Goal: Task Accomplishment & Management: Complete application form

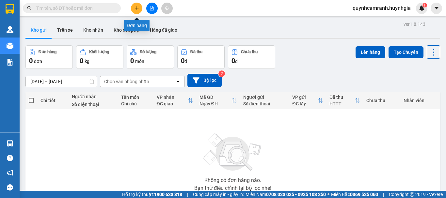
click at [135, 8] on icon "plus" at bounding box center [136, 8] width 5 height 5
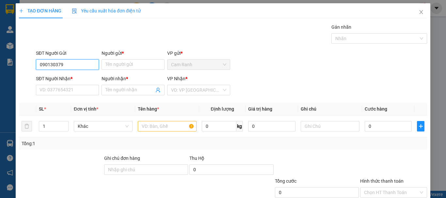
type input "0901303791"
click at [56, 76] on div "0901303791 - thủy" at bounding box center [66, 77] width 54 height 7
type input "thủy"
type input "0909972051"
type input "ngụyện"
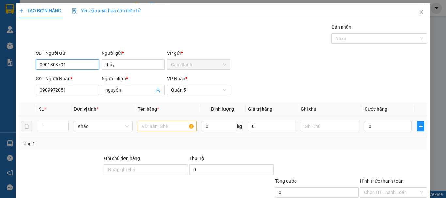
type input "0901303791"
click at [150, 124] on input "text" at bounding box center [167, 126] width 59 height 10
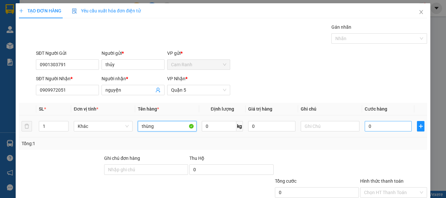
type input "thùng"
click at [364, 127] on input "0" at bounding box center [387, 126] width 47 height 10
type input "4"
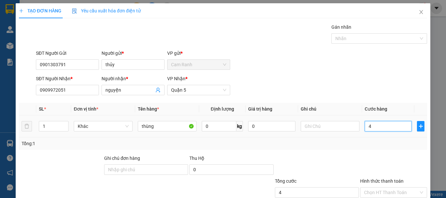
type input "40"
type input "400"
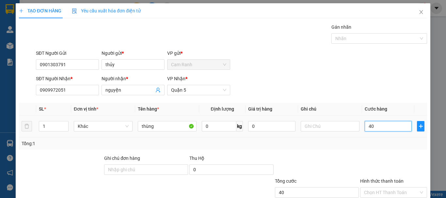
type input "400"
type input "4.000"
type input "40.000"
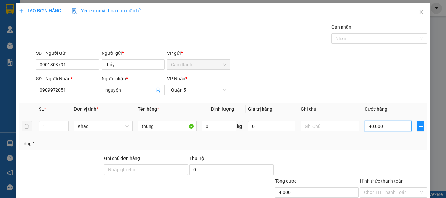
type input "40.000"
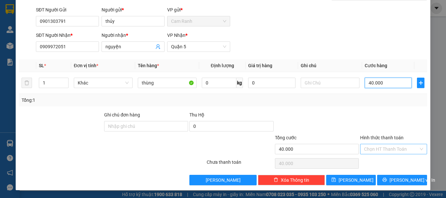
type input "40.000"
click at [373, 147] on input "Hình thức thanh toán" at bounding box center [391, 149] width 54 height 10
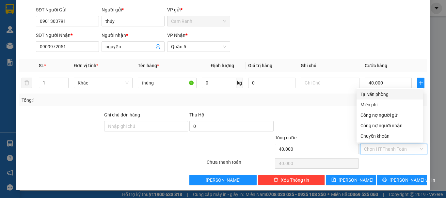
click at [371, 93] on div "Tại văn phòng" at bounding box center [389, 94] width 58 height 7
type input "0"
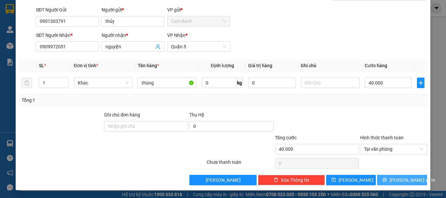
click at [403, 178] on span "[PERSON_NAME] và In" at bounding box center [412, 180] width 46 height 7
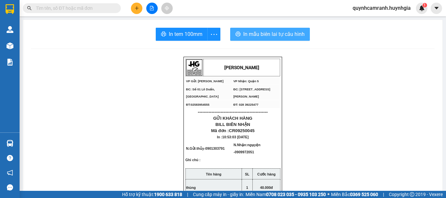
click at [275, 34] on span "In mẫu biên lai tự cấu hình" at bounding box center [273, 34] width 61 height 8
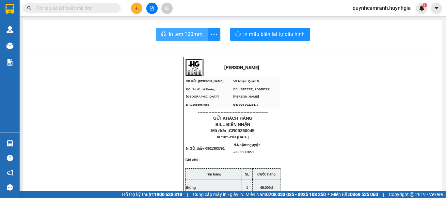
click at [181, 34] on span "In tem 100mm" at bounding box center [186, 34] width 34 height 8
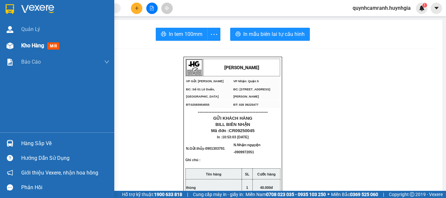
click at [22, 47] on span "Kho hàng" at bounding box center [32, 45] width 23 height 6
